Goal: Information Seeking & Learning: Learn about a topic

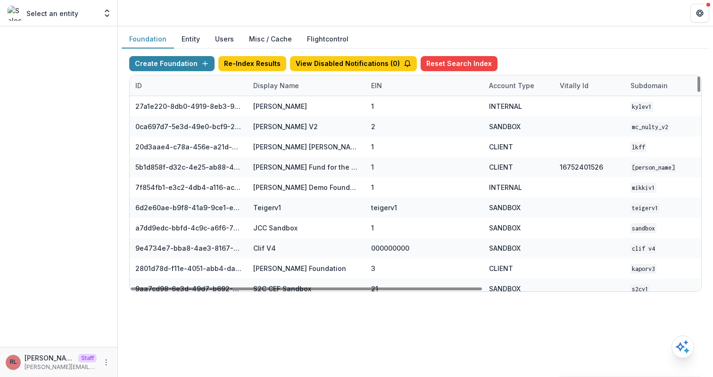
click at [293, 84] on div "Display Name" at bounding box center [275, 86] width 57 height 10
click at [301, 107] on input at bounding box center [305, 106] width 113 height 15
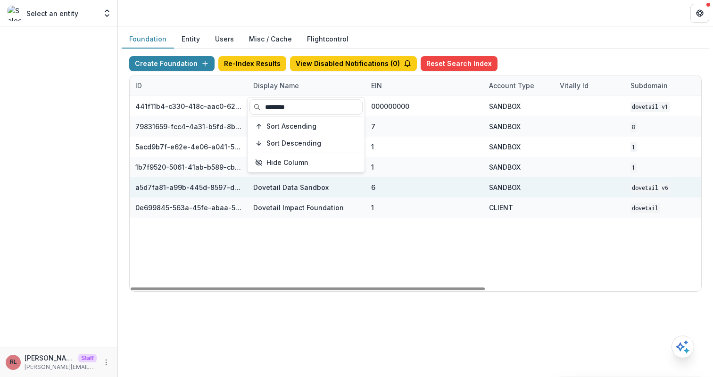
type input "********"
click at [432, 178] on div "6" at bounding box center [424, 187] width 106 height 20
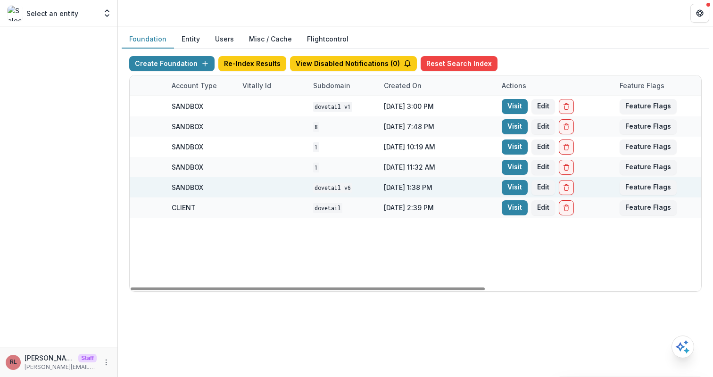
scroll to position [0, 348]
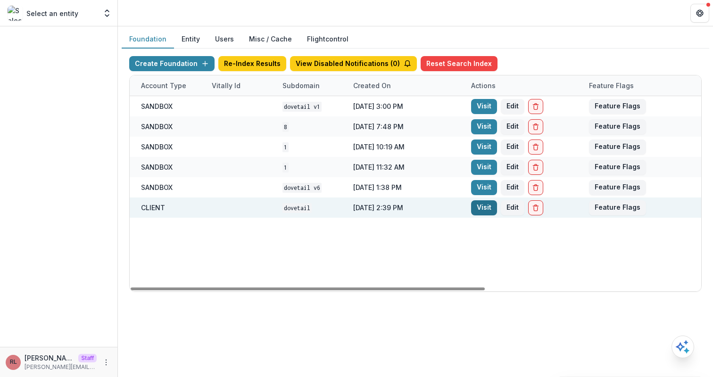
click at [483, 208] on link "Visit" at bounding box center [484, 207] width 26 height 15
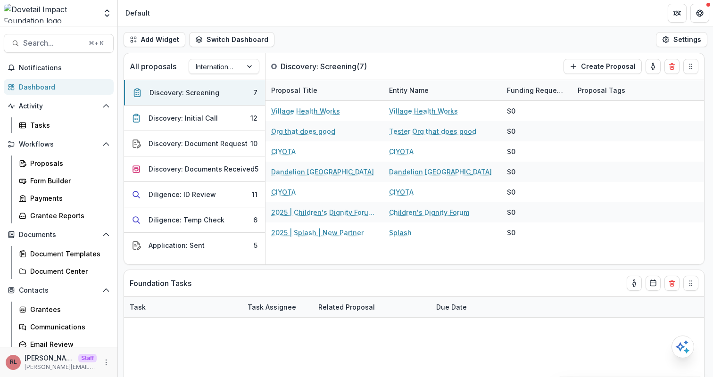
select select "******"
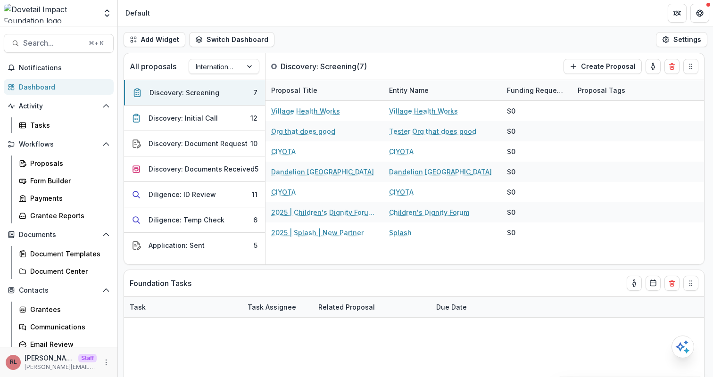
select select "******"
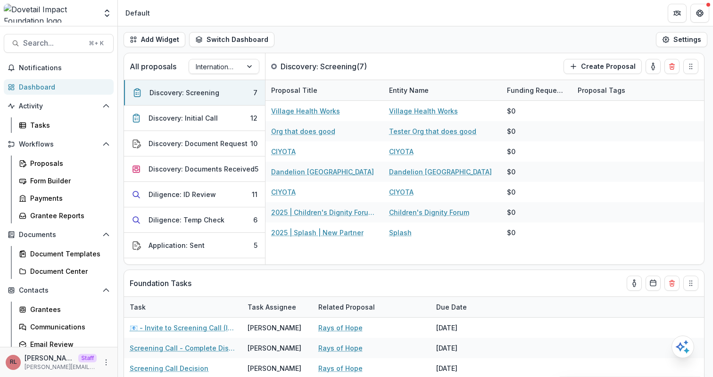
select select "******"
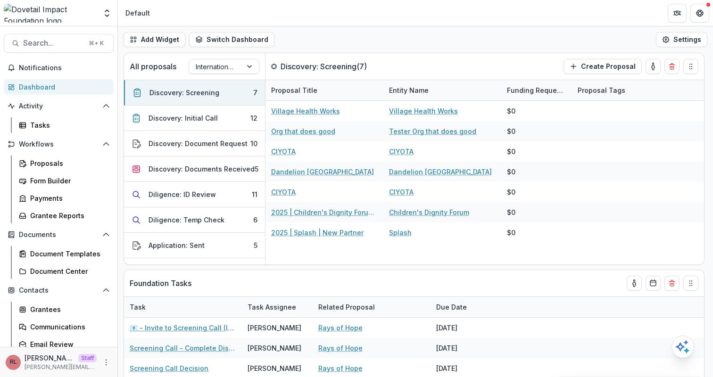
select select "******"
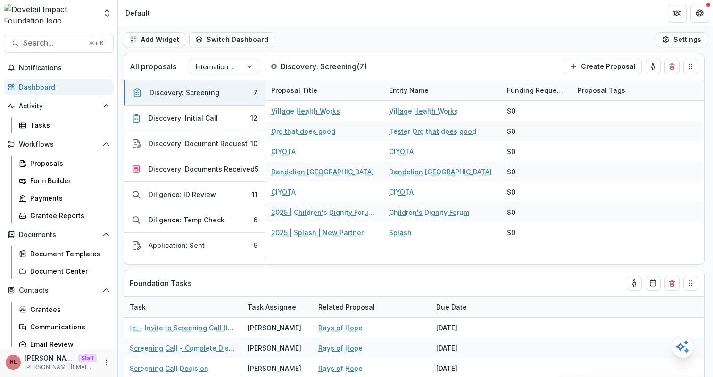
select select "******"
click at [99, 357] on div "RL Ruthwick LOI Staff ruthwick@trytemelio.com" at bounding box center [59, 362] width 106 height 18
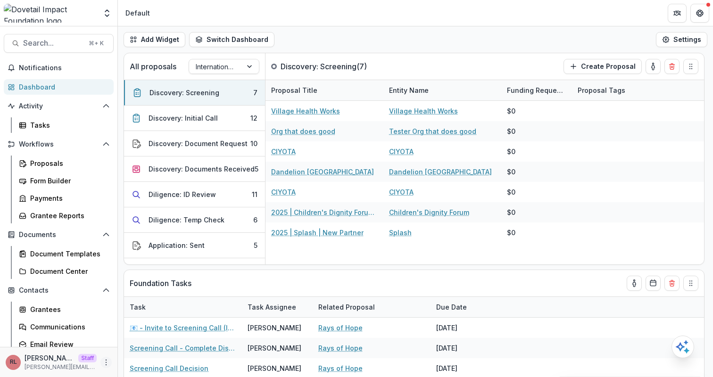
click at [106, 364] on icon "More" at bounding box center [106, 363] width 8 height 8
click at [179, 343] on link "User Settings" at bounding box center [165, 343] width 101 height 16
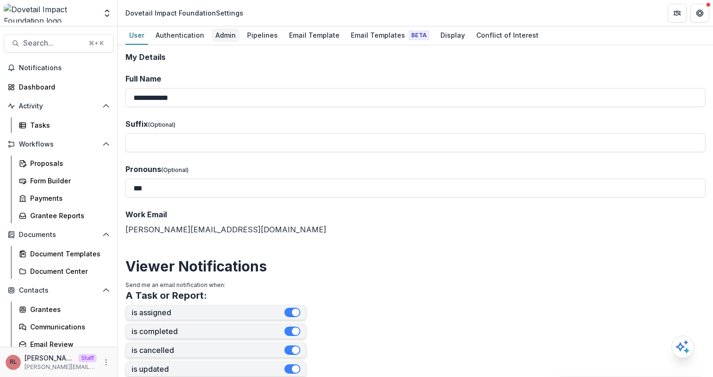
click at [221, 35] on div "Admin" at bounding box center [226, 35] width 28 height 14
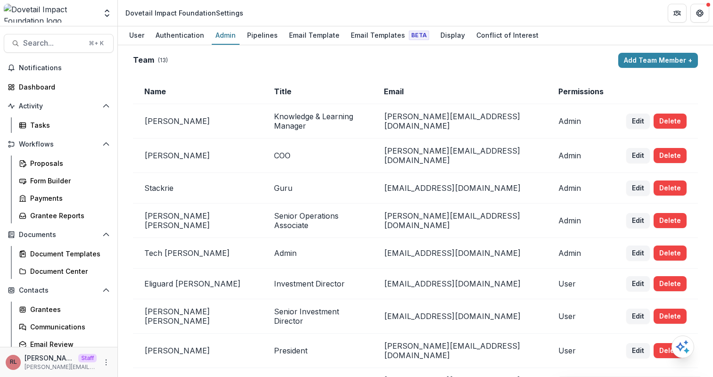
click at [441, 65] on div "Team ( 13 )" at bounding box center [373, 60] width 481 height 9
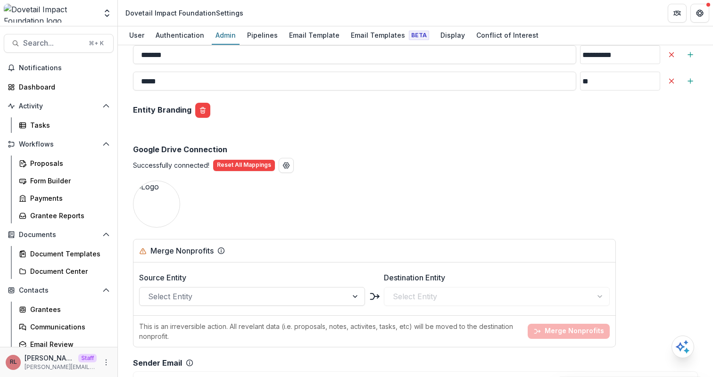
scroll to position [1389, 0]
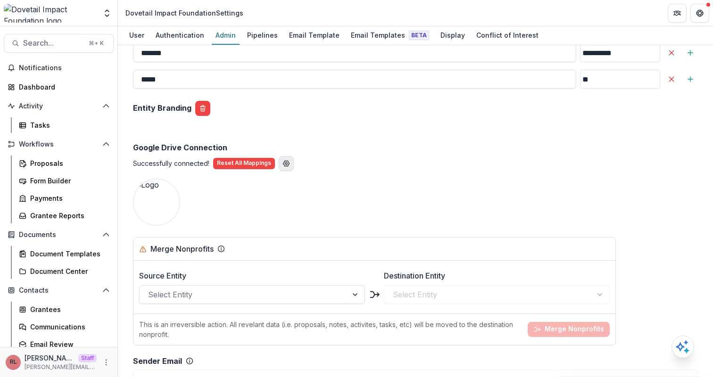
click at [287, 160] on icon "View Google Drive Custom Settings" at bounding box center [286, 164] width 8 height 8
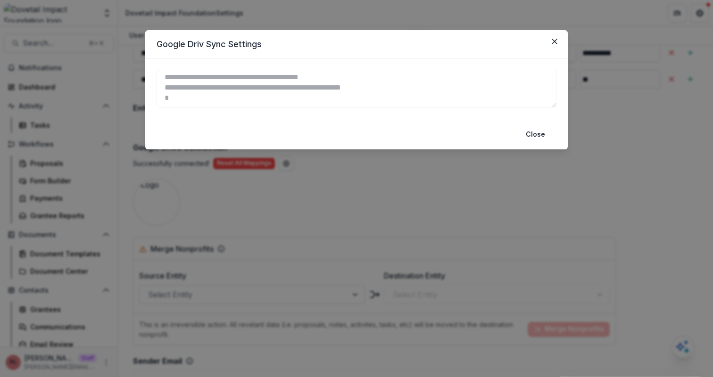
scroll to position [11, 0]
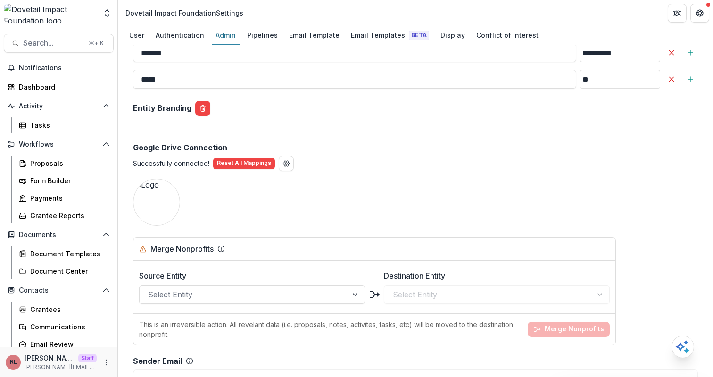
click at [378, 143] on h2 "Google Drive Connection" at bounding box center [415, 147] width 565 height 9
click at [61, 306] on div "Grantees" at bounding box center [68, 309] width 76 height 10
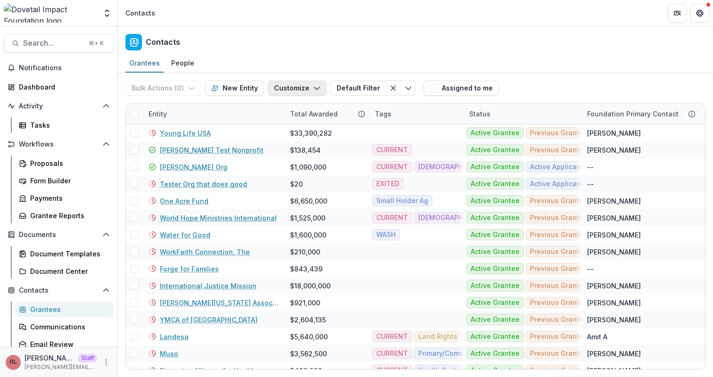
click at [297, 88] on button "Customize" at bounding box center [297, 88] width 59 height 15
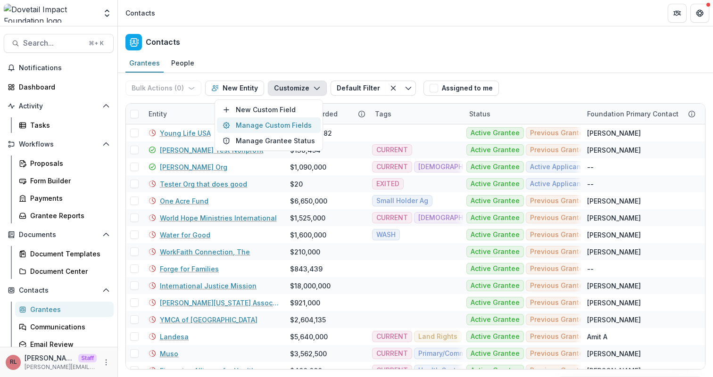
click at [301, 125] on button "Manage Custom Fields" at bounding box center [269, 125] width 104 height 16
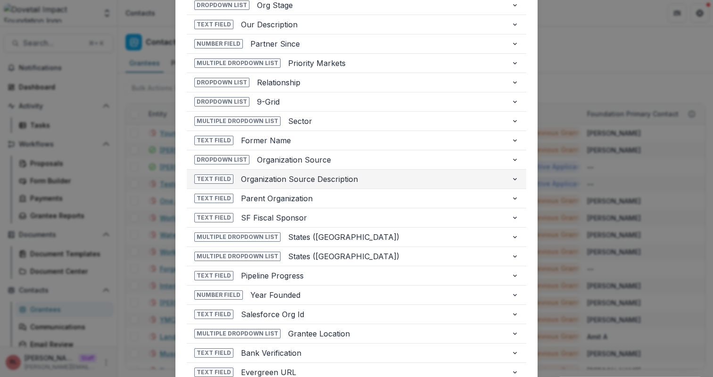
scroll to position [169, 0]
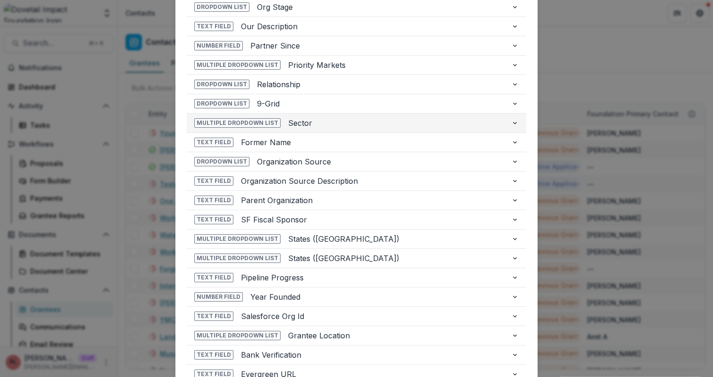
click at [333, 129] on button "Multiple Dropdown List Sector" at bounding box center [356, 123] width 339 height 19
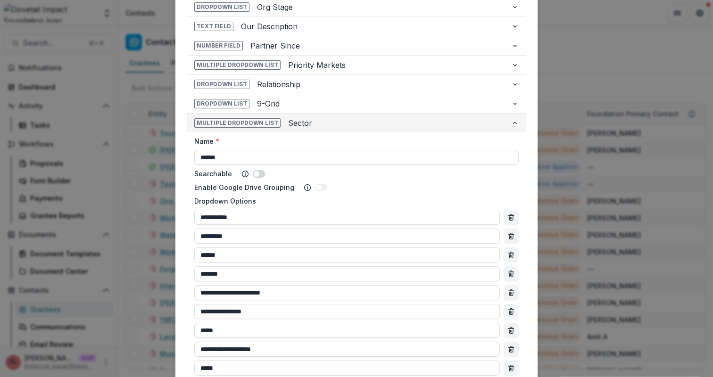
click at [332, 126] on span "Sector" at bounding box center [395, 122] width 215 height 11
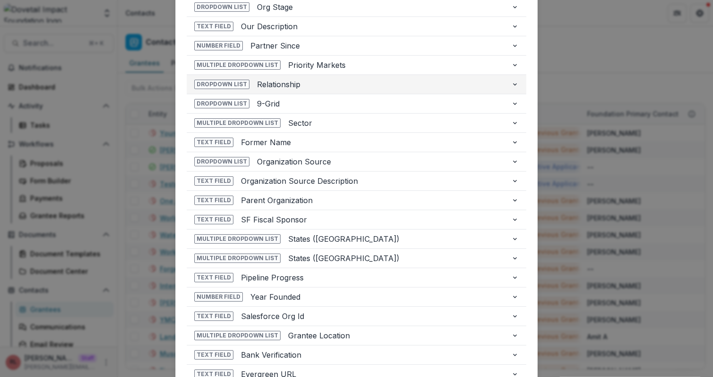
click at [311, 89] on span "Relationship" at bounding box center [380, 84] width 246 height 11
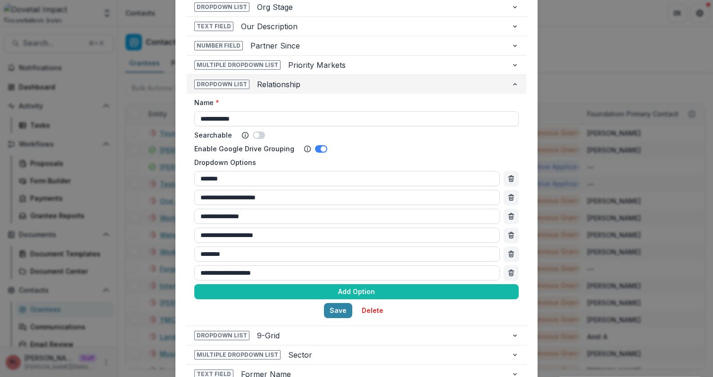
click at [311, 89] on span "Relationship" at bounding box center [380, 84] width 246 height 11
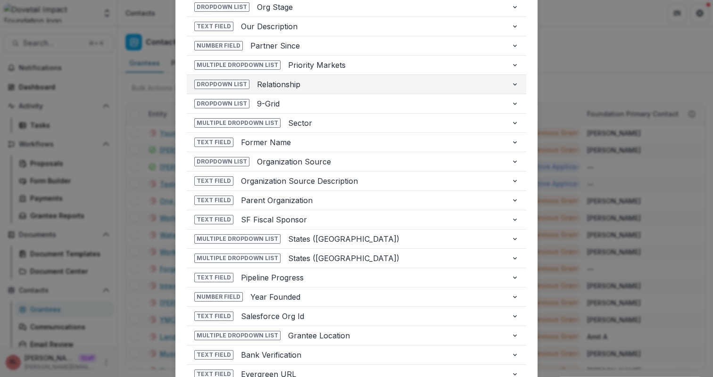
click at [311, 89] on span "Relationship" at bounding box center [380, 84] width 246 height 11
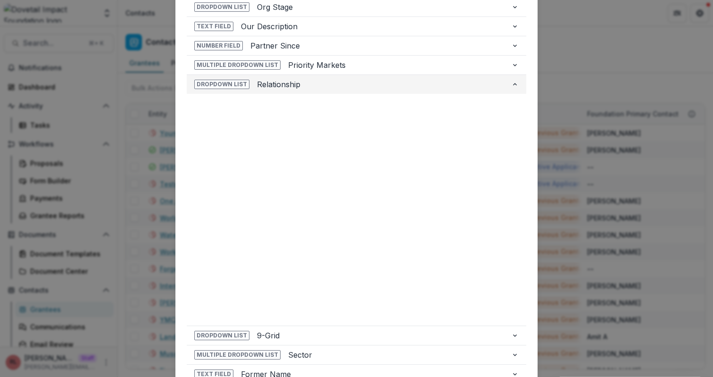
click at [311, 89] on span "Relationship" at bounding box center [380, 84] width 246 height 11
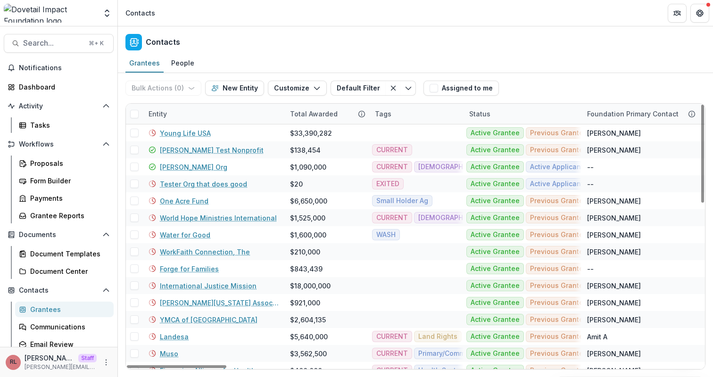
click at [227, 115] on div "Entity" at bounding box center [213, 114] width 141 height 20
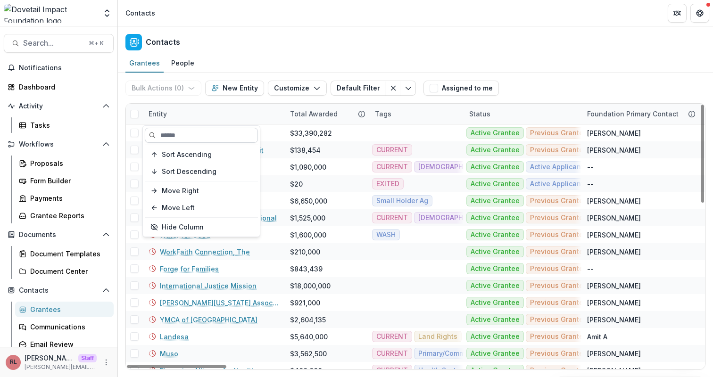
click at [225, 131] on input at bounding box center [201, 135] width 113 height 15
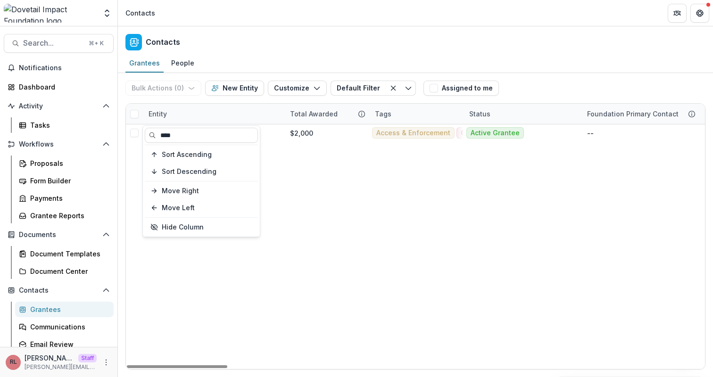
type input "****"
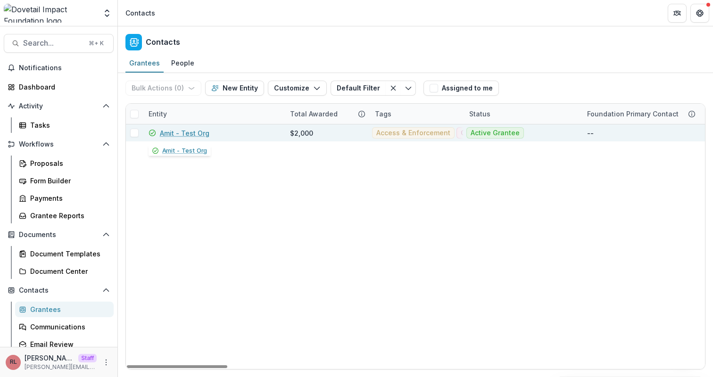
click at [194, 130] on link "Amit - Test Org" at bounding box center [184, 133] width 49 height 10
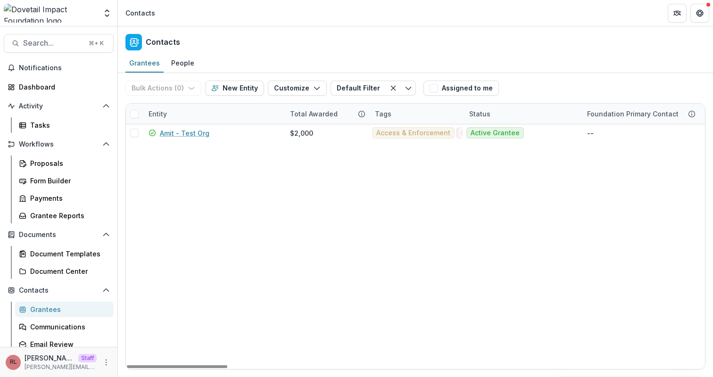
click at [211, 114] on div "Entity" at bounding box center [213, 114] width 141 height 20
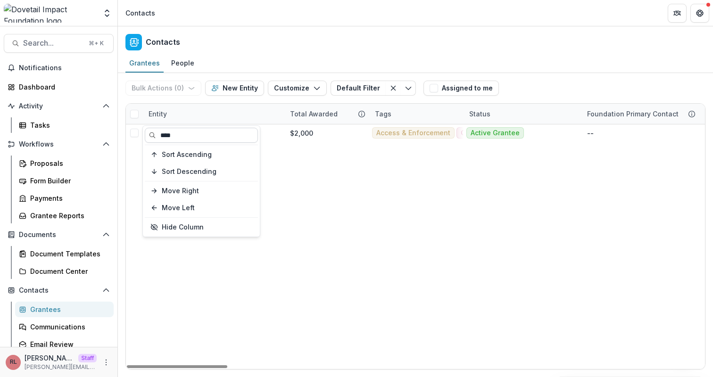
click at [211, 132] on input "****" at bounding box center [201, 135] width 113 height 15
type input "****"
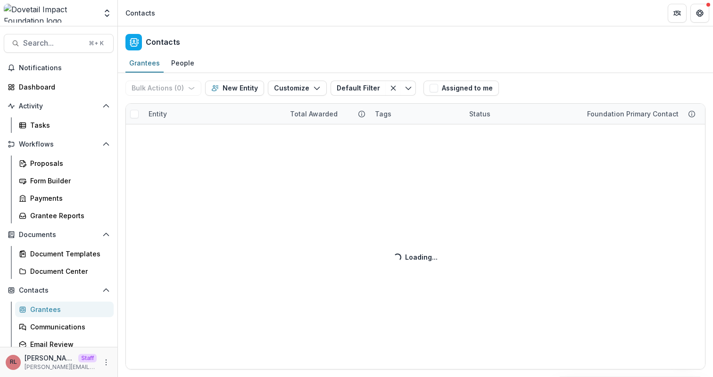
click at [335, 172] on div "Bulk Actions ( 0 ) Send Email Create Proposals Create Tasks New Entity Customiz…" at bounding box center [415, 225] width 595 height 304
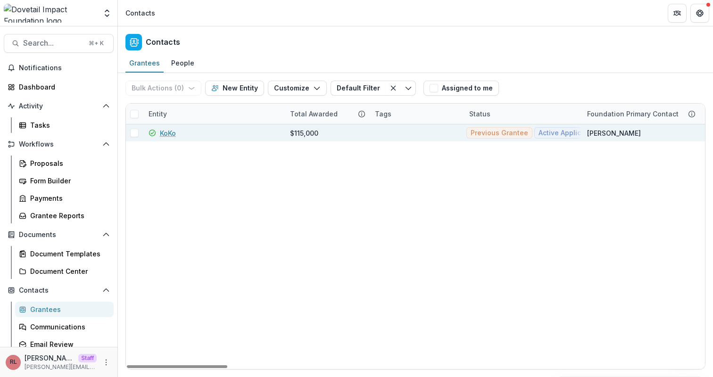
click at [168, 137] on link "KoKo" at bounding box center [168, 133] width 16 height 10
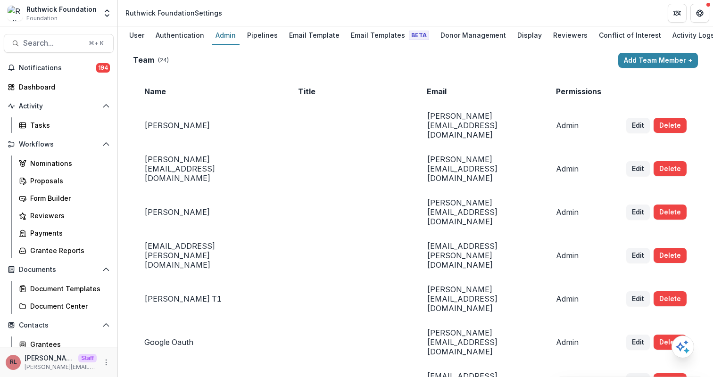
scroll to position [2092, 0]
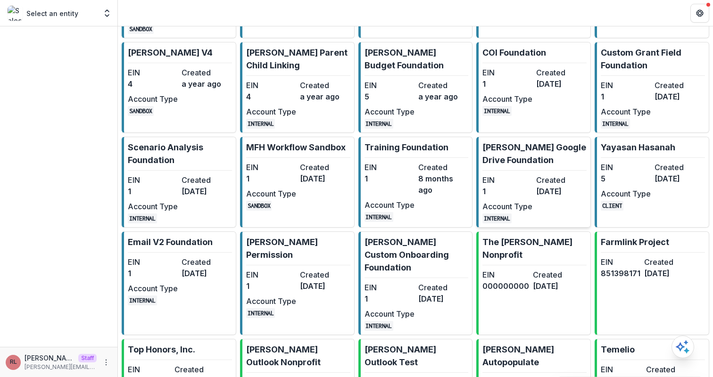
scroll to position [195, 0]
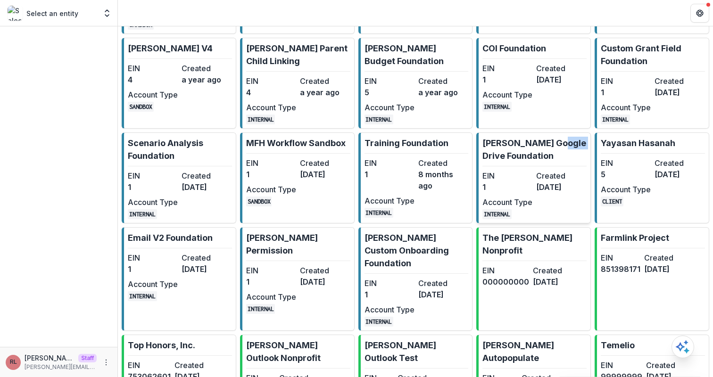
click at [556, 193] on dd "5 months ago" at bounding box center [561, 186] width 50 height 11
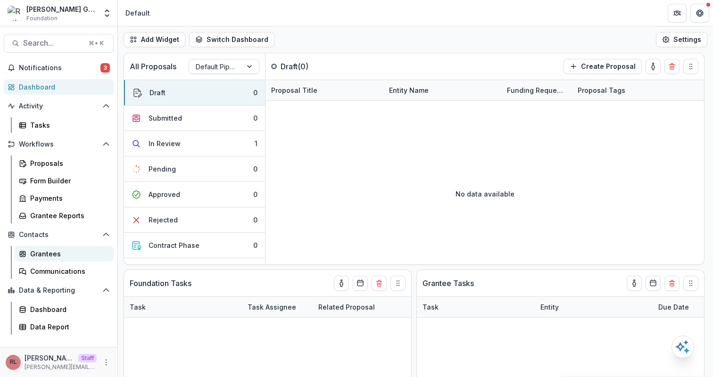
click at [55, 257] on div "Grantees" at bounding box center [68, 254] width 76 height 10
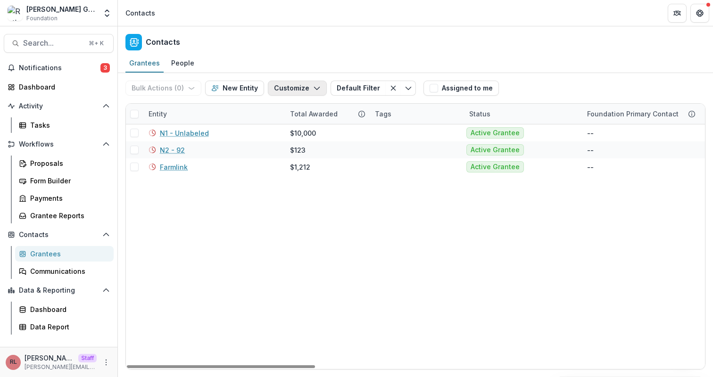
click at [299, 87] on button "Customize" at bounding box center [297, 88] width 59 height 15
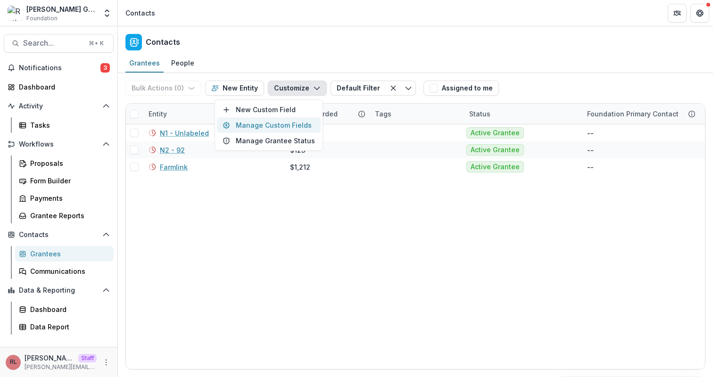
click at [295, 126] on button "Manage Custom Fields" at bounding box center [269, 125] width 104 height 16
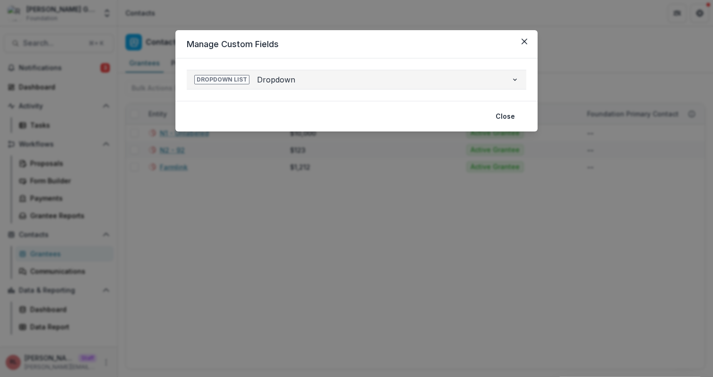
click at [275, 84] on span "Dropdown" at bounding box center [380, 79] width 246 height 11
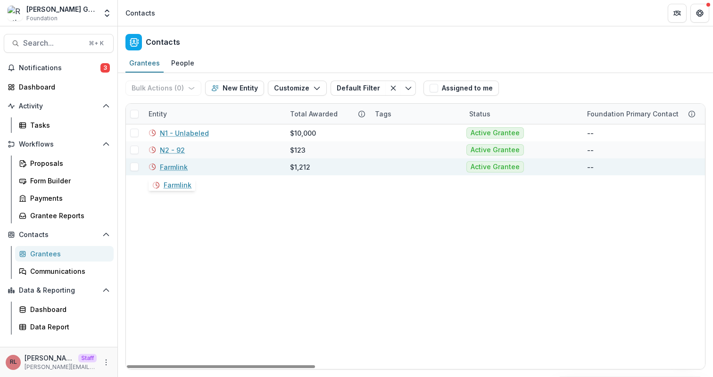
click at [174, 168] on link "Farmlink" at bounding box center [174, 167] width 28 height 10
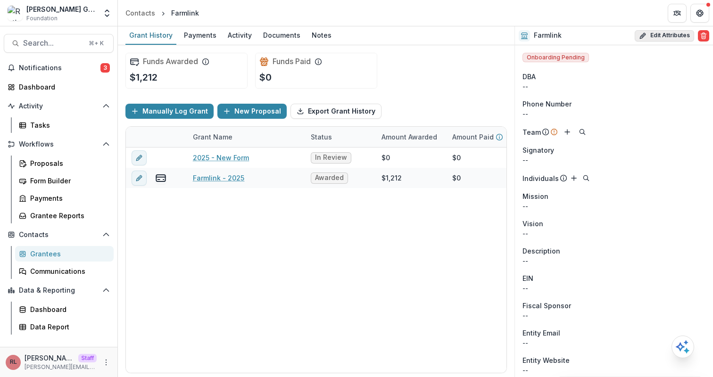
click at [649, 36] on button "Edit Attributes" at bounding box center [663, 35] width 59 height 11
select select
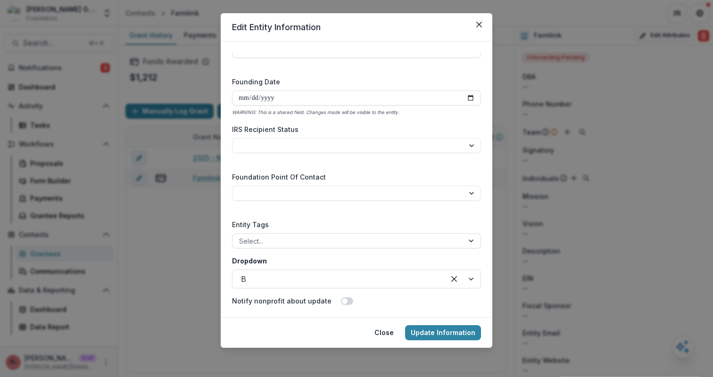
scroll to position [18, 0]
click at [171, 225] on div "Edit Entity Information Entity Name ******** WARNING: This is a shared field. C…" at bounding box center [356, 188] width 713 height 377
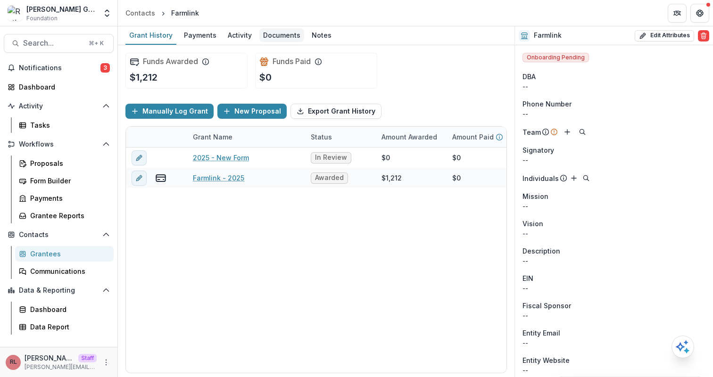
click at [277, 38] on div "Documents" at bounding box center [281, 35] width 45 height 14
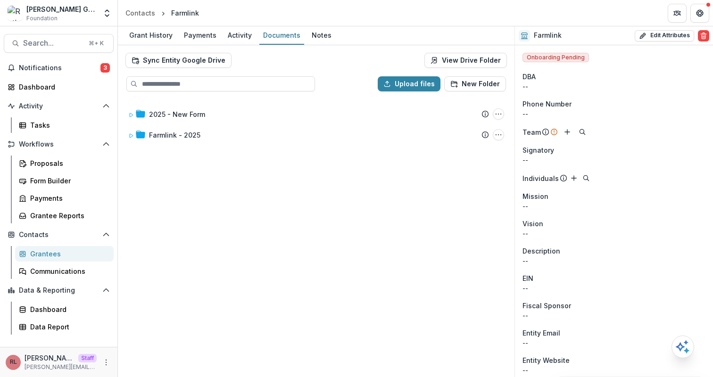
click at [298, 62] on div "Sync Entity Google Drive View Drive Folder" at bounding box center [315, 60] width 381 height 15
click at [461, 57] on link "View Drive Folder" at bounding box center [465, 60] width 82 height 15
click at [425, 176] on div "2025 - New Form Submission Temelio Proposal Attached proposal documents Report …" at bounding box center [316, 237] width 394 height 277
click at [649, 37] on button "Edit Attributes" at bounding box center [663, 35] width 59 height 11
select select
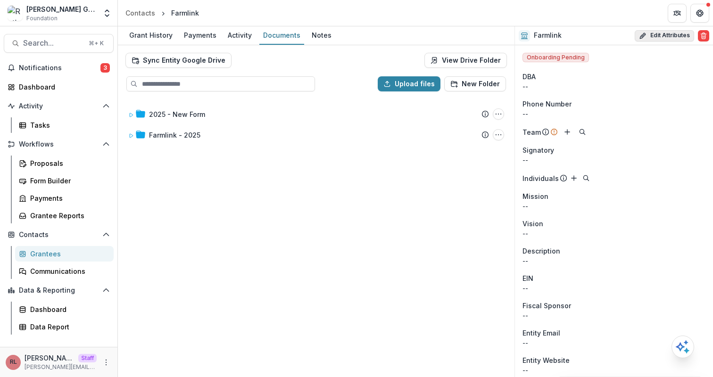
select select
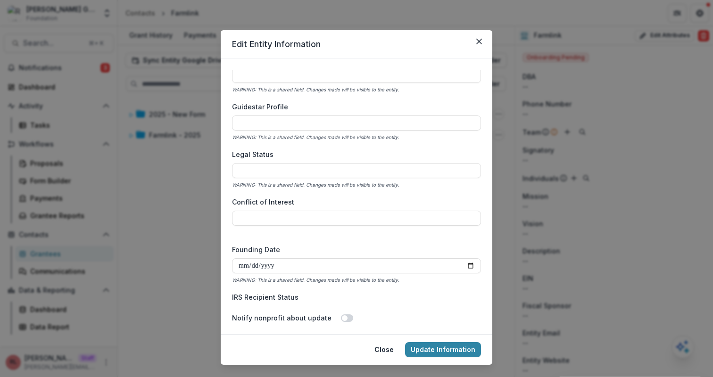
scroll to position [1424, 0]
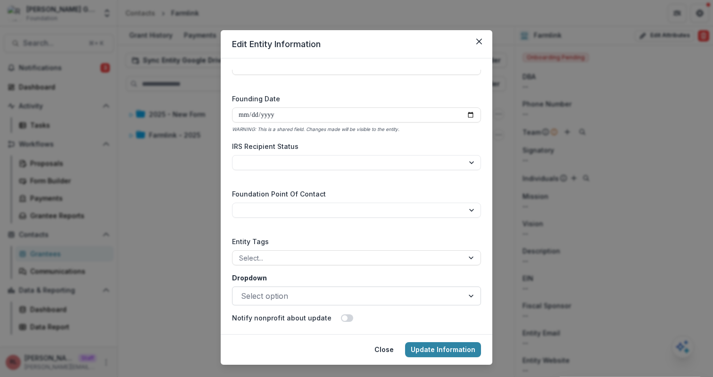
click at [407, 276] on label "Dropdown" at bounding box center [353, 278] width 243 height 10
click at [243, 290] on input "Dropdown" at bounding box center [242, 295] width 2 height 11
click at [470, 350] on button "Update Information" at bounding box center [443, 349] width 76 height 15
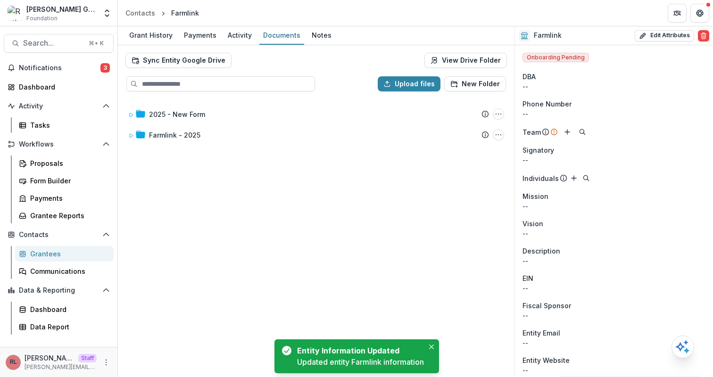
click at [472, 280] on div "2025 - New Form Submission Temelio Proposal Attached proposal documents Report …" at bounding box center [316, 237] width 394 height 277
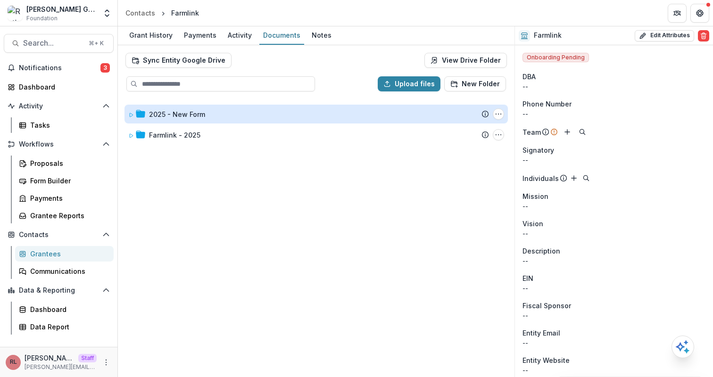
click at [185, 114] on div "2025 - New Form" at bounding box center [177, 114] width 56 height 10
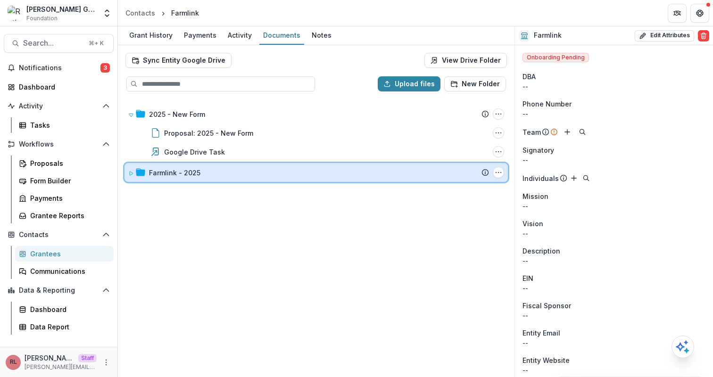
click at [211, 172] on div "Farmlink - 2025" at bounding box center [319, 173] width 340 height 10
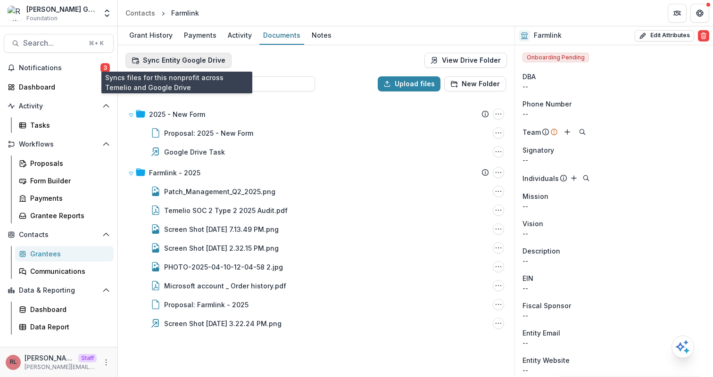
click at [182, 63] on button "Sync Entity Google Drive" at bounding box center [178, 60] width 106 height 15
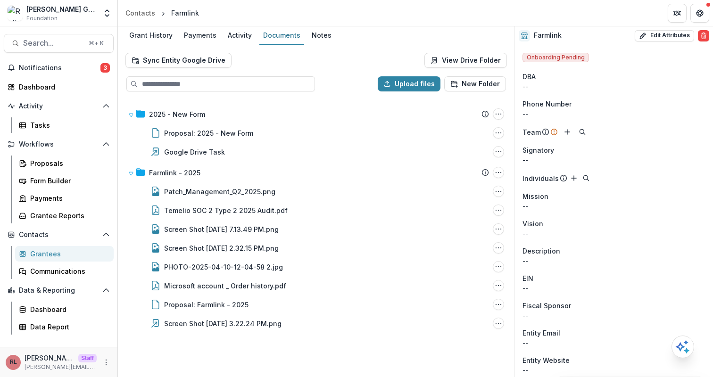
click at [272, 57] on div "Sync Entity Google Drive View Drive Folder" at bounding box center [315, 60] width 381 height 15
click at [483, 60] on link "View Drive Folder" at bounding box center [465, 60] width 82 height 15
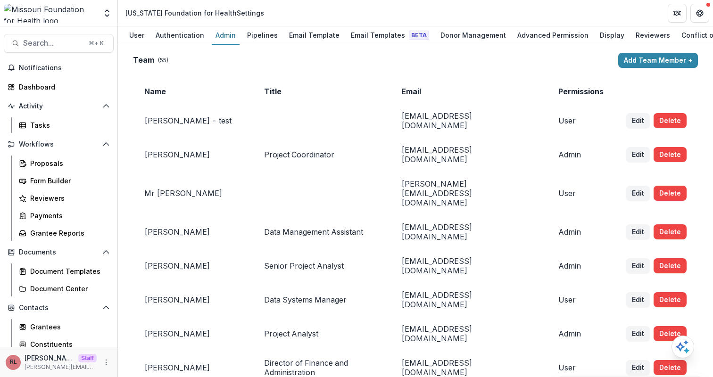
scroll to position [3782, 0]
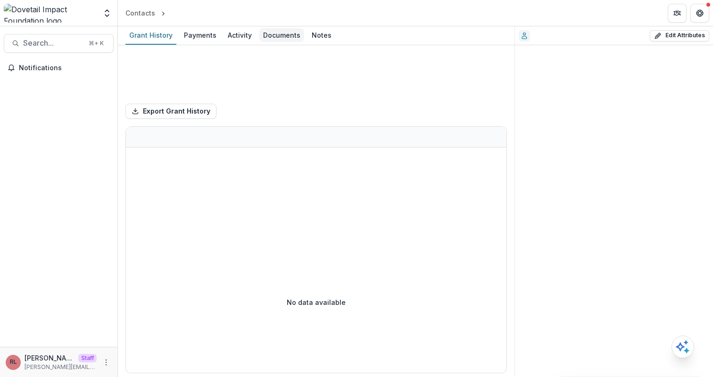
click at [277, 35] on div "Documents" at bounding box center [281, 35] width 45 height 14
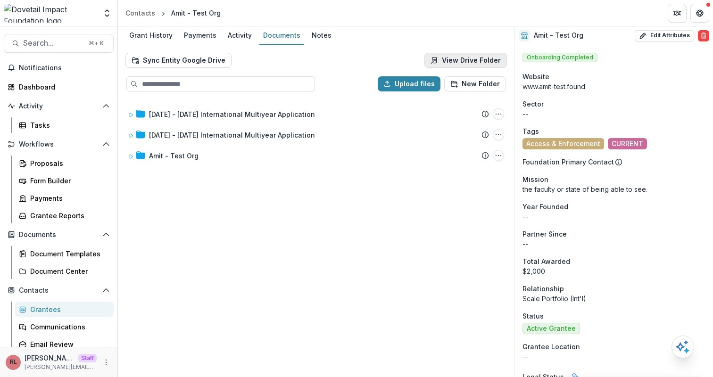
click at [470, 58] on link "View Drive Folder" at bounding box center [465, 60] width 82 height 15
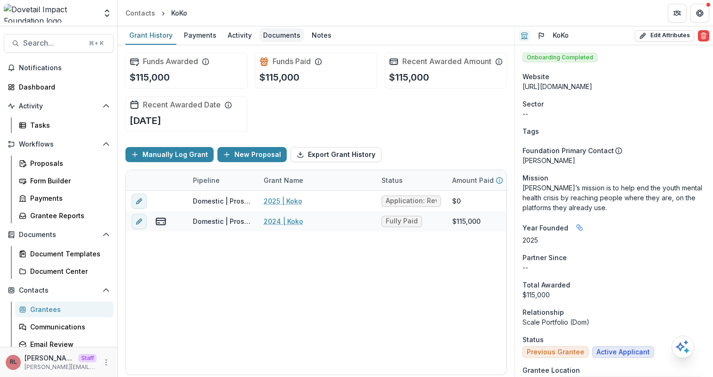
click at [272, 39] on div "Documents" at bounding box center [281, 35] width 45 height 14
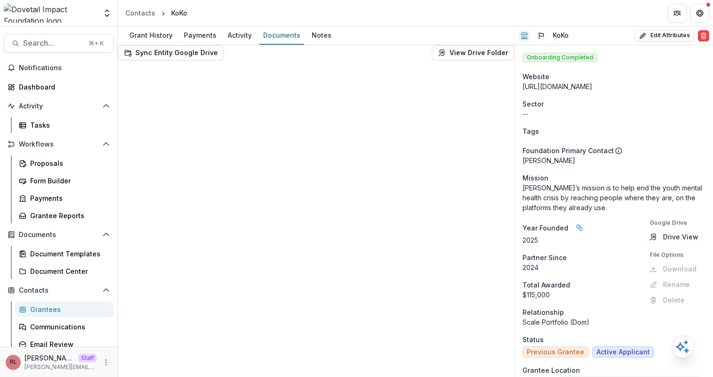
scroll to position [0, 0]
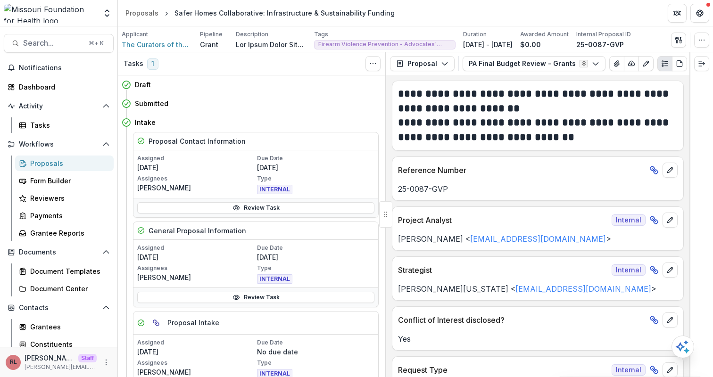
scroll to position [1022, 0]
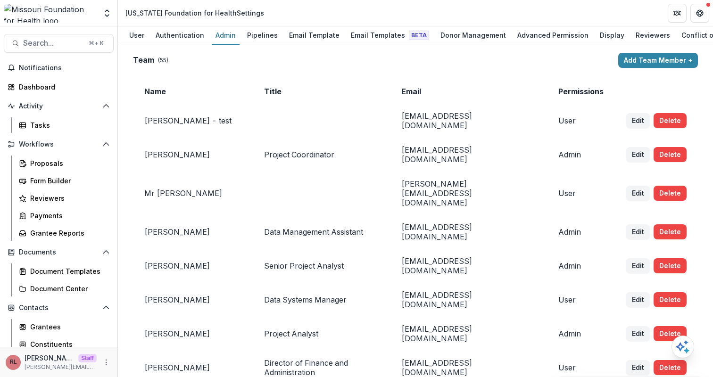
scroll to position [3782, 0]
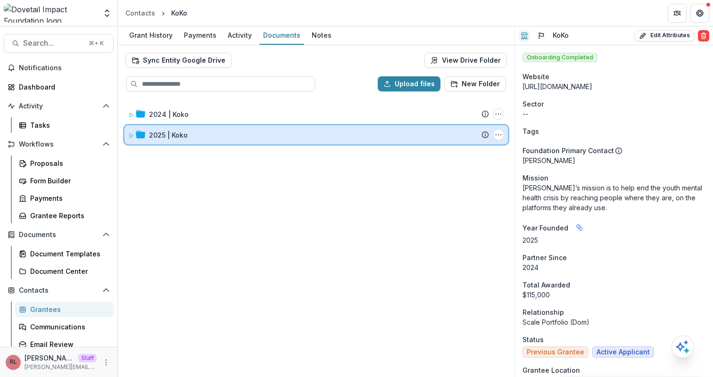
click at [286, 131] on div "2025 | Koko" at bounding box center [319, 135] width 340 height 10
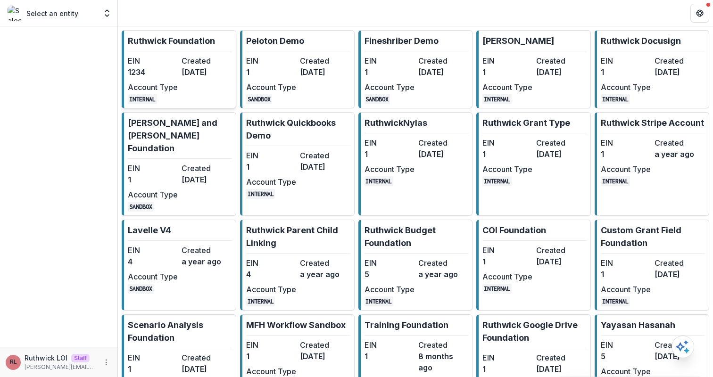
click at [215, 75] on dd "[DATE]" at bounding box center [206, 71] width 50 height 11
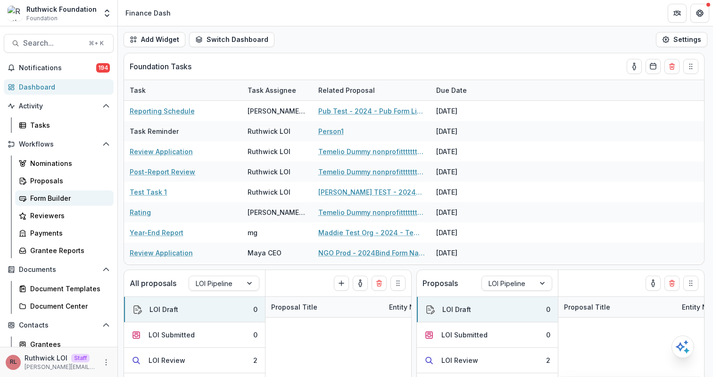
click at [76, 197] on div "Form Builder" at bounding box center [68, 198] width 76 height 10
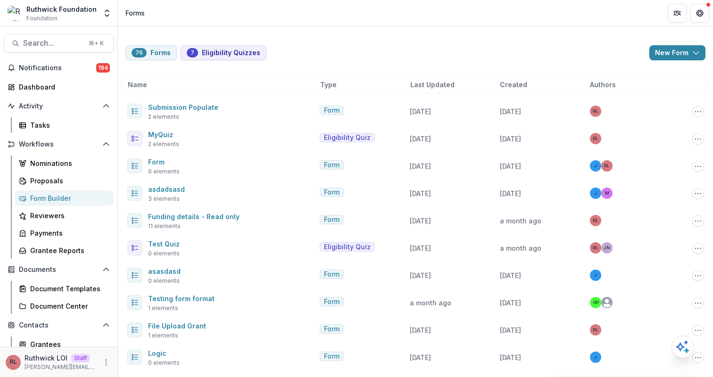
click at [229, 20] on header "Forms" at bounding box center [415, 13] width 595 height 26
